Goal: Navigation & Orientation: Understand site structure

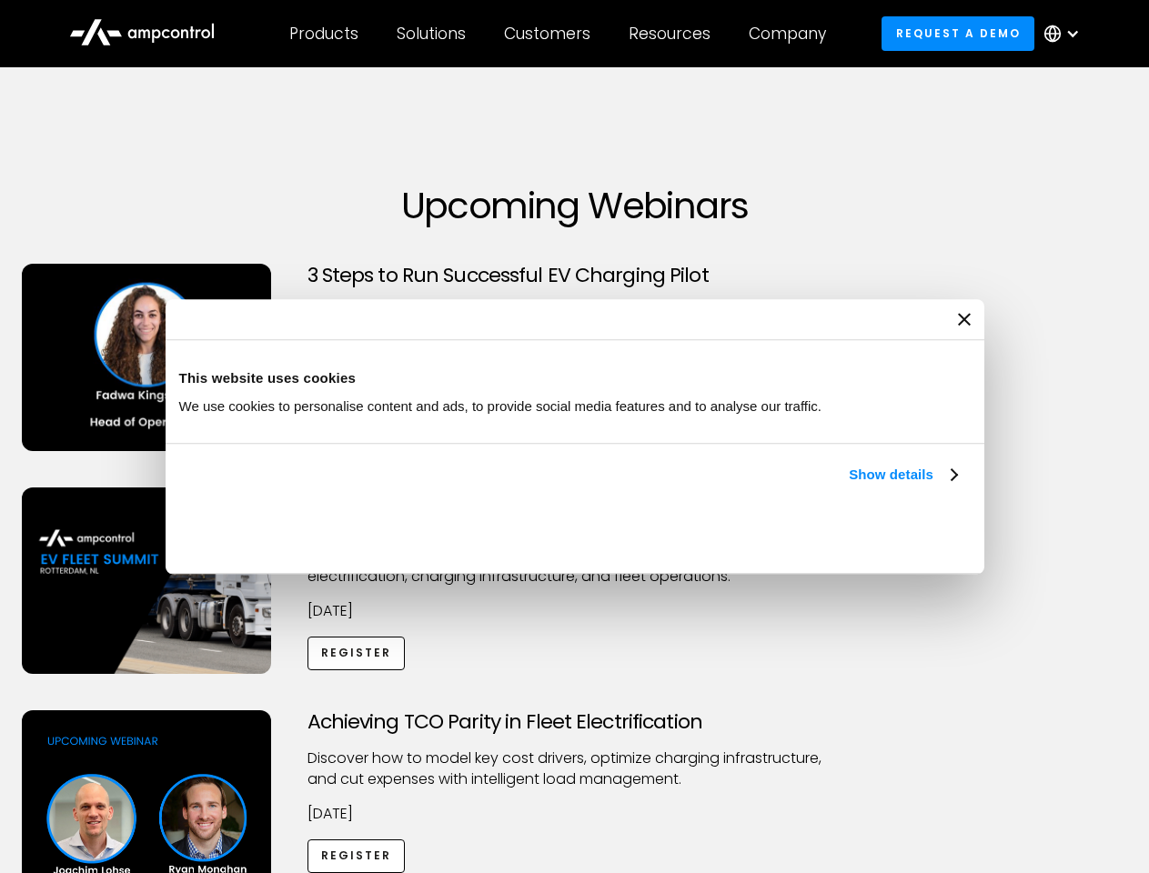
click at [849, 486] on link "Show details" at bounding box center [902, 475] width 107 height 22
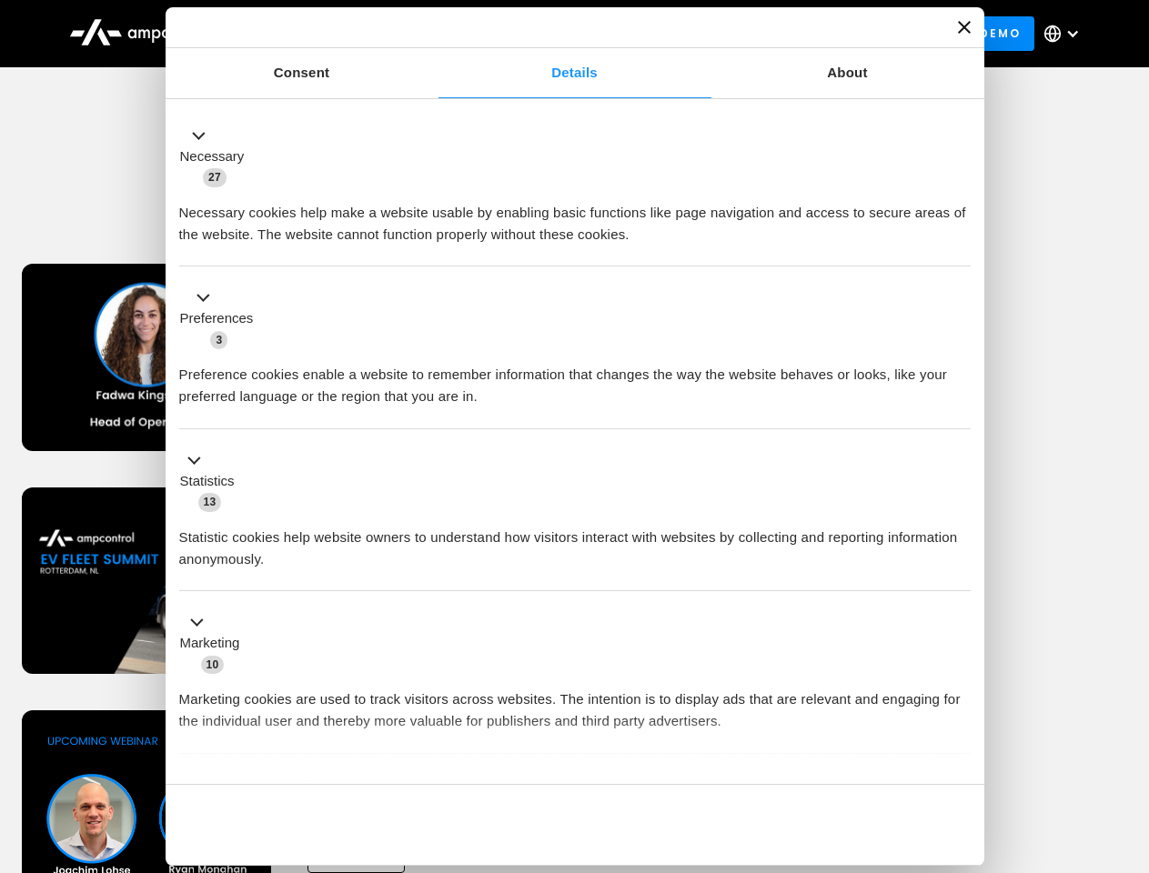
click at [959, 246] on div "Necessary cookies help make a website usable by enabling basic functions like p…" at bounding box center [574, 216] width 791 height 57
click at [1129, 733] on div "Achieving TCO Parity in Fleet Electrification Discover how to model key cost dr…" at bounding box center [575, 853] width 1143 height 286
click at [559, 34] on div "Customers" at bounding box center [547, 34] width 86 height 20
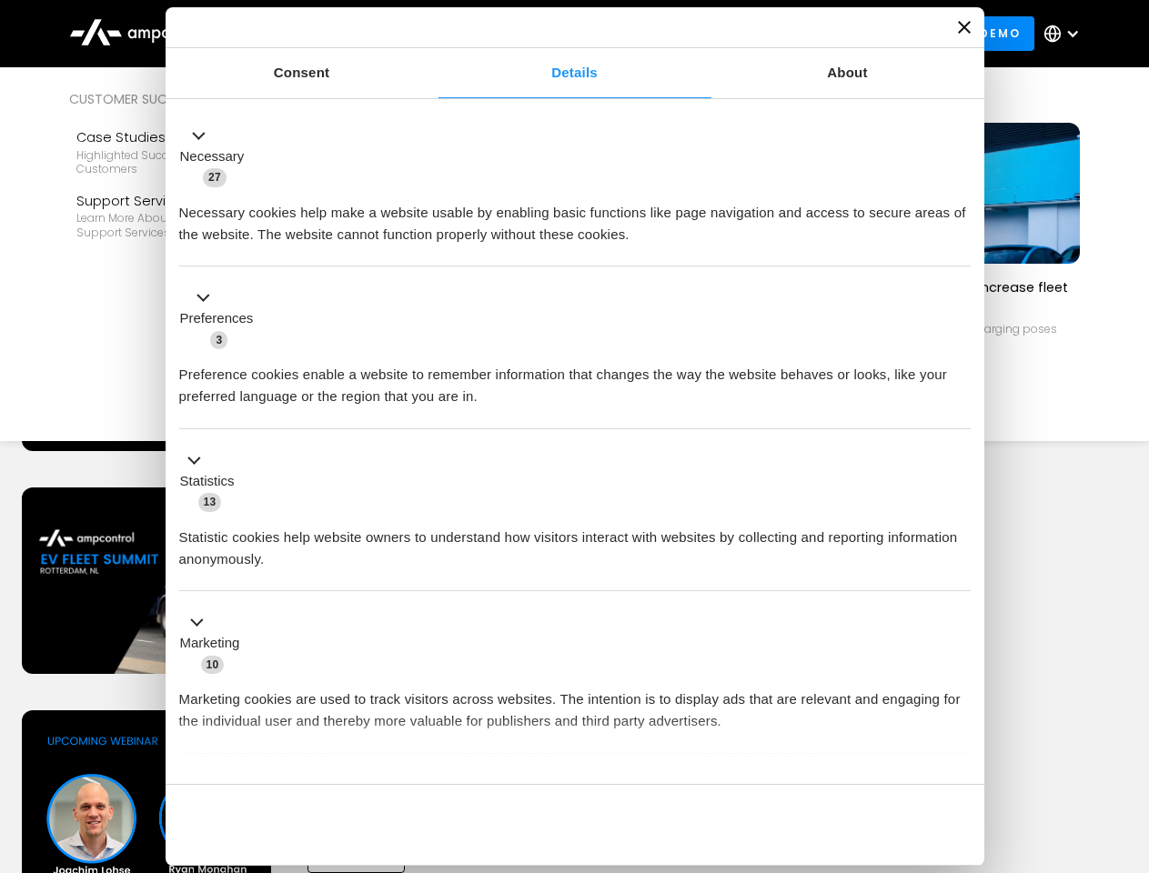
click at [323, 34] on div "Products" at bounding box center [323, 34] width 69 height 20
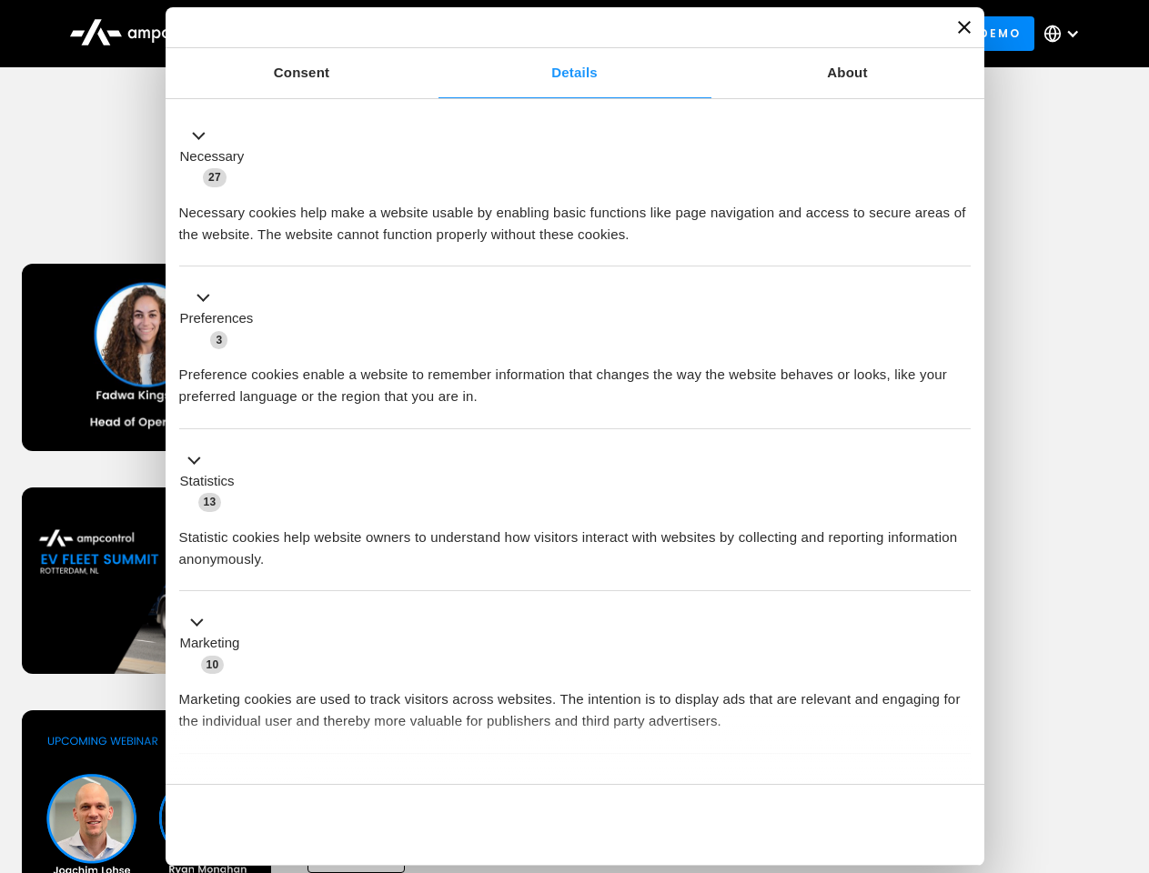
click at [432, 34] on div "Solutions" at bounding box center [431, 34] width 69 height 20
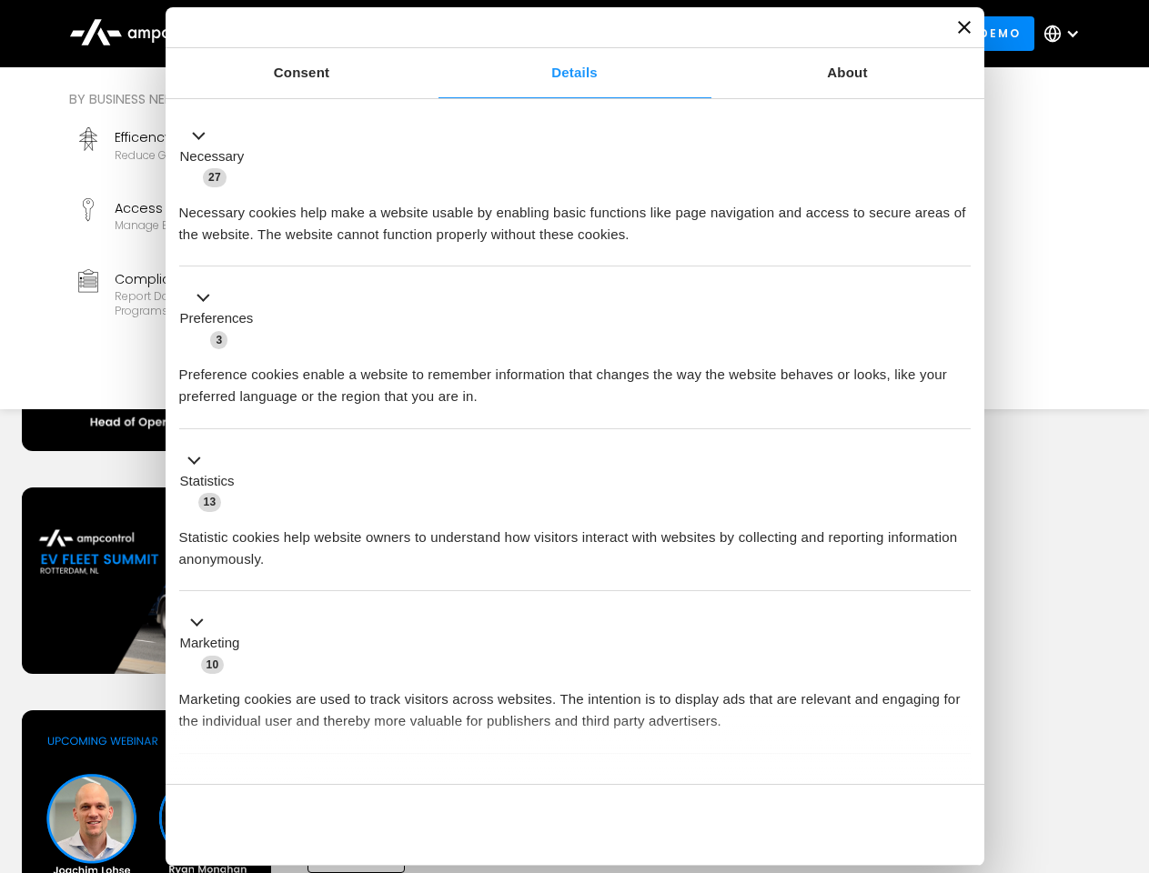
click at [550, 34] on div "Customers" at bounding box center [547, 34] width 86 height 20
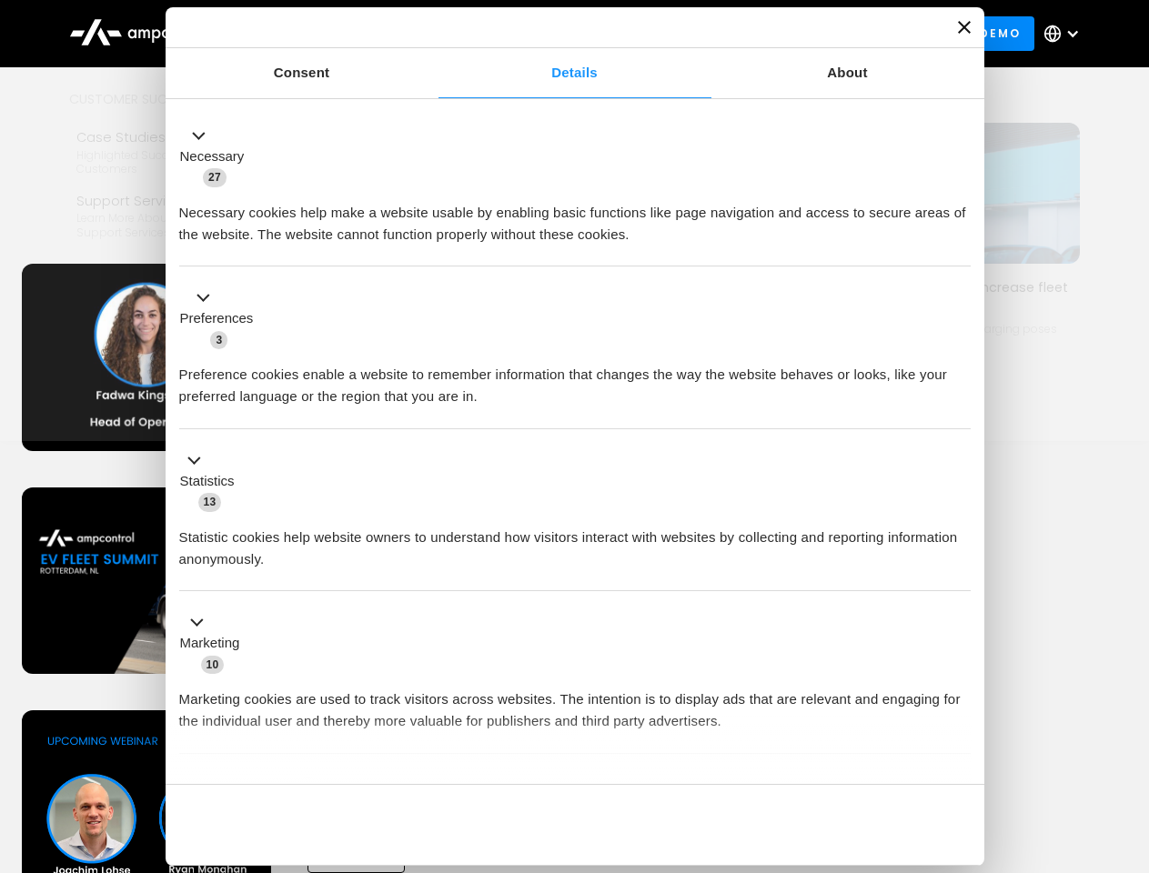
click at [673, 34] on div "Resources" at bounding box center [670, 34] width 82 height 20
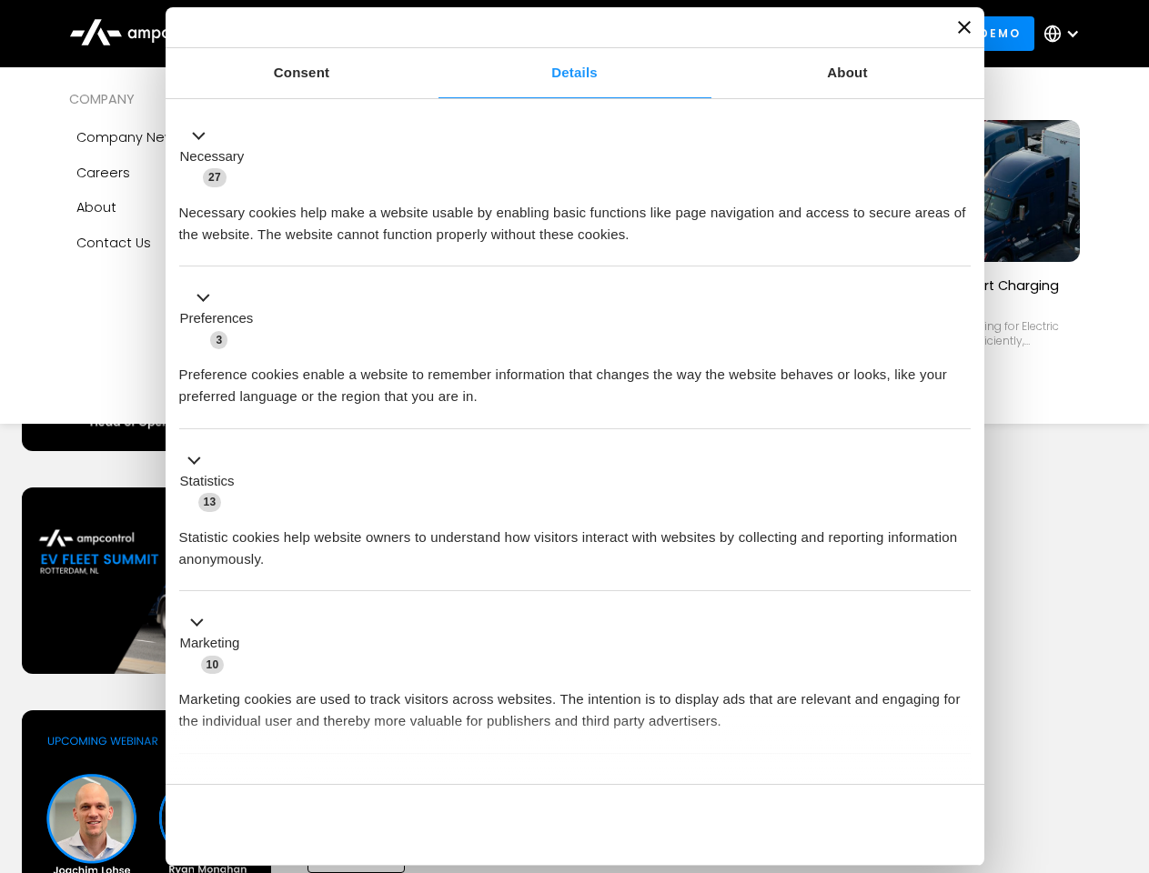
click at [793, 34] on div "Company" at bounding box center [787, 34] width 77 height 20
click at [1066, 34] on div at bounding box center [1072, 33] width 15 height 15
